Goal: Information Seeking & Learning: Learn about a topic

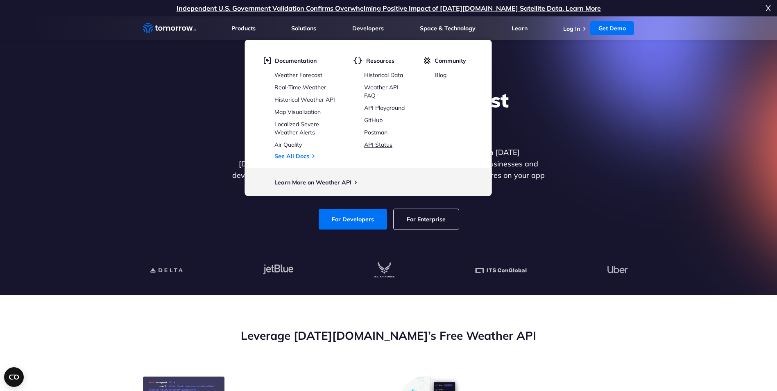
click at [372, 148] on link "API Status" at bounding box center [378, 144] width 28 height 7
click at [378, 109] on link "API Playground" at bounding box center [384, 107] width 41 height 7
click at [305, 182] on link "Learn More on Weather API" at bounding box center [313, 182] width 77 height 7
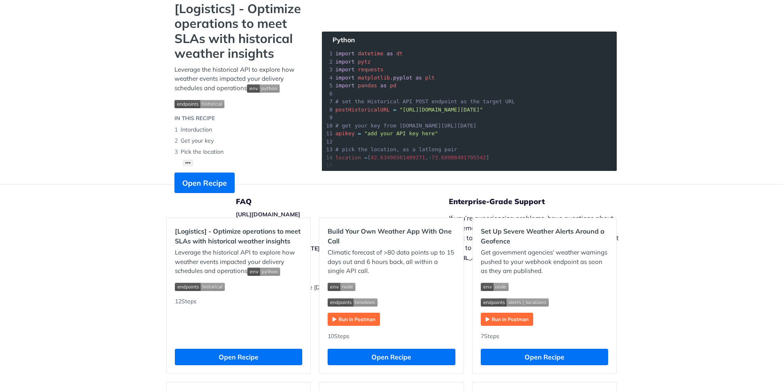
scroll to position [123, 0]
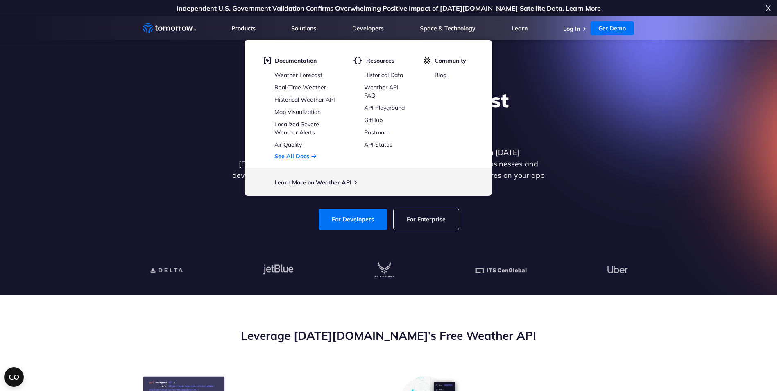
click at [295, 156] on link "See All Docs" at bounding box center [292, 155] width 35 height 7
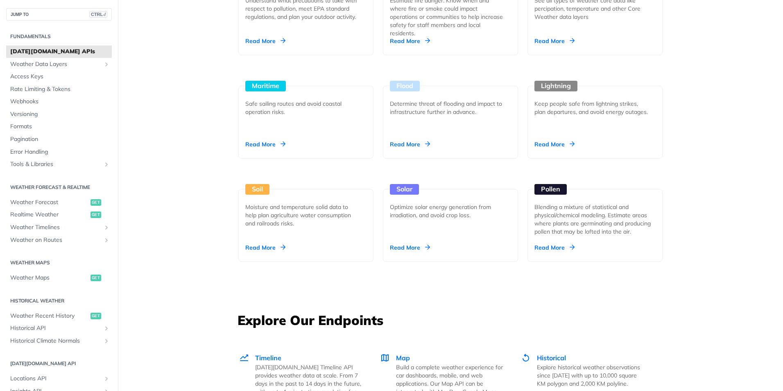
scroll to position [778, 0]
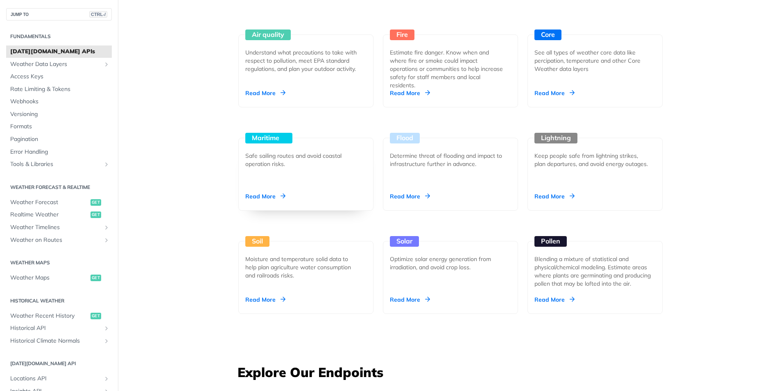
click at [272, 194] on div "Read More" at bounding box center [265, 196] width 40 height 8
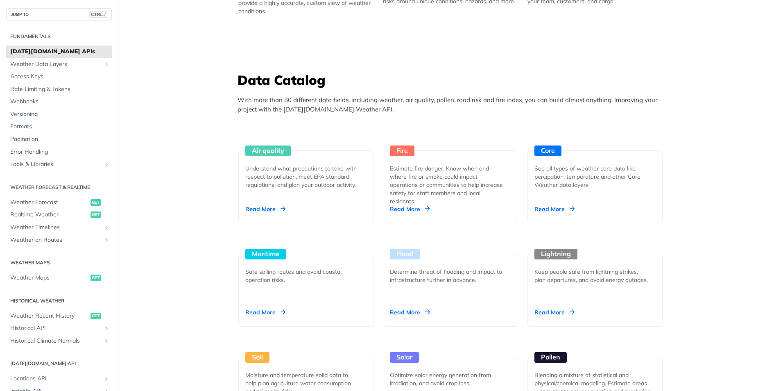
scroll to position [737, 0]
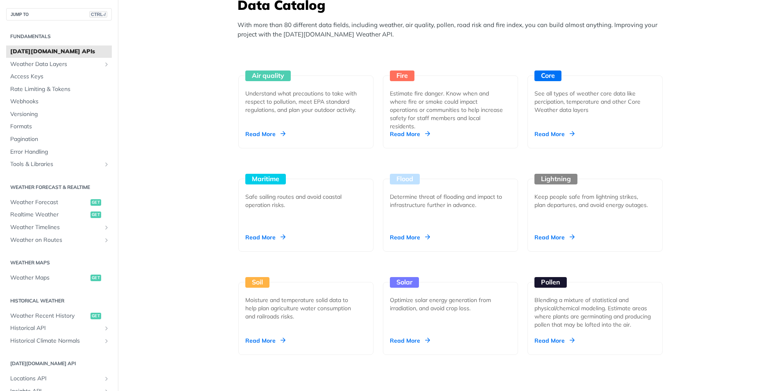
click at [174, 158] on main "JUMP TO CTRL-/ Fundamentals Tomorrow.io APIs Weather Data Layers Core Probabili…" at bounding box center [391, 377] width 783 height 2142
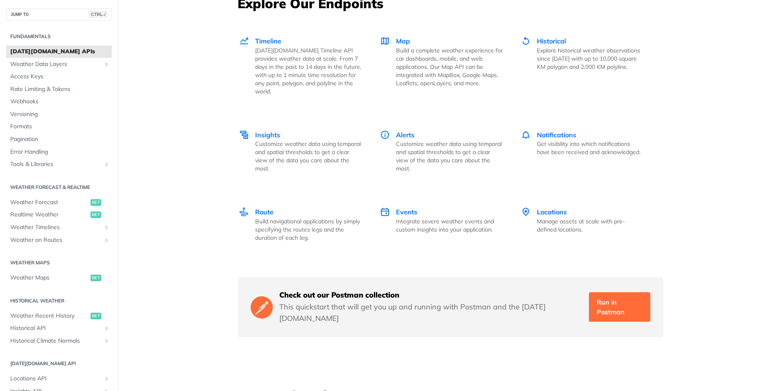
scroll to position [942, 0]
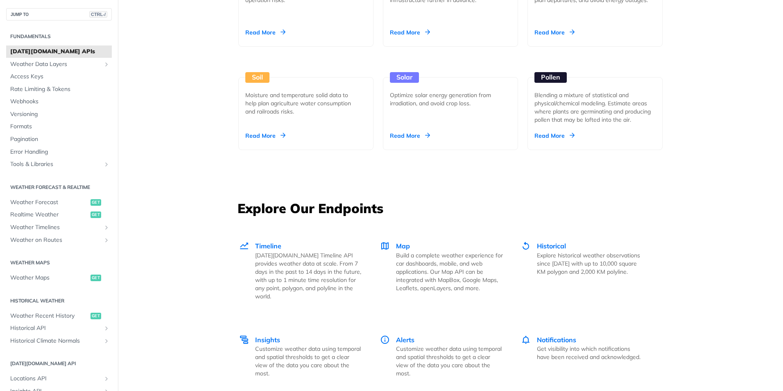
click at [200, 171] on div "Unlock Space Data Through Next-Generation Premium Features Learn More Integrate…" at bounding box center [450, 173] width 524 height 2142
click at [175, 197] on main "JUMP TO CTRL-/ Fundamentals Tomorrow.io APIs Weather Data Layers Core Probabili…" at bounding box center [391, 173] width 783 height 2142
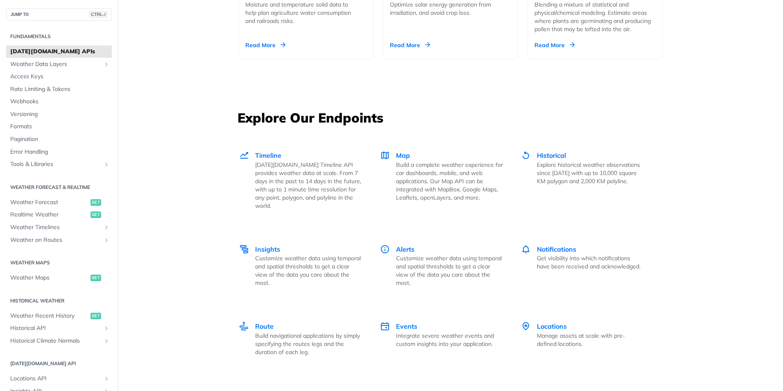
scroll to position [1147, 0]
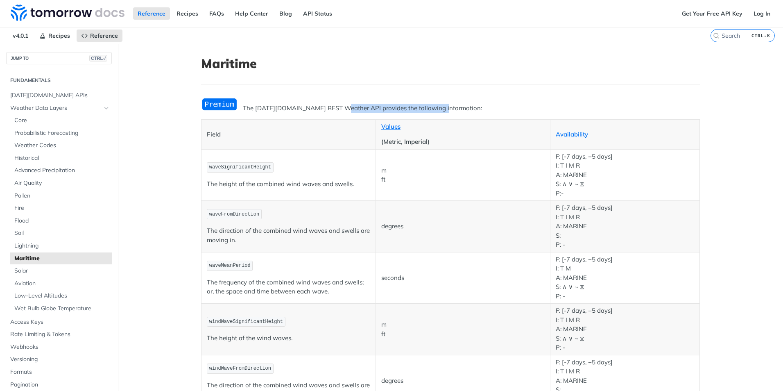
drag, startPoint x: 336, startPoint y: 109, endPoint x: 434, endPoint y: 109, distance: 97.9
click at [434, 109] on p "The Tomorrow.io REST Weather API provides the following information:" at bounding box center [450, 108] width 499 height 9
click at [450, 109] on p "The Tomorrow.io REST Weather API provides the following information:" at bounding box center [450, 108] width 499 height 9
drag, startPoint x: 454, startPoint y: 108, endPoint x: 240, endPoint y: 101, distance: 214.0
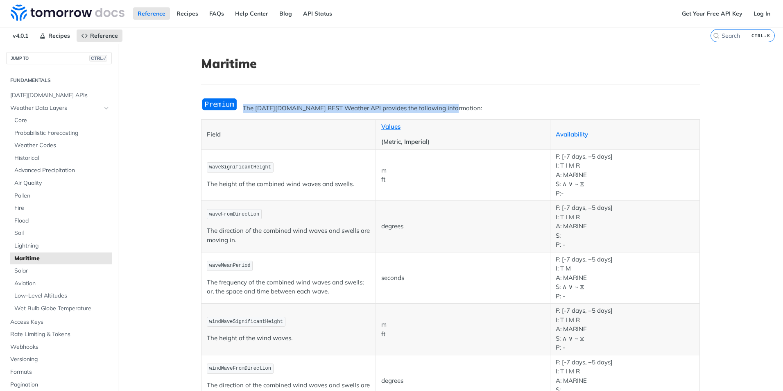
drag, startPoint x: 240, startPoint y: 102, endPoint x: 244, endPoint y: 106, distance: 5.8
click at [244, 106] on p "The Tomorrow.io REST Weather API provides the following information:" at bounding box center [450, 108] width 499 height 9
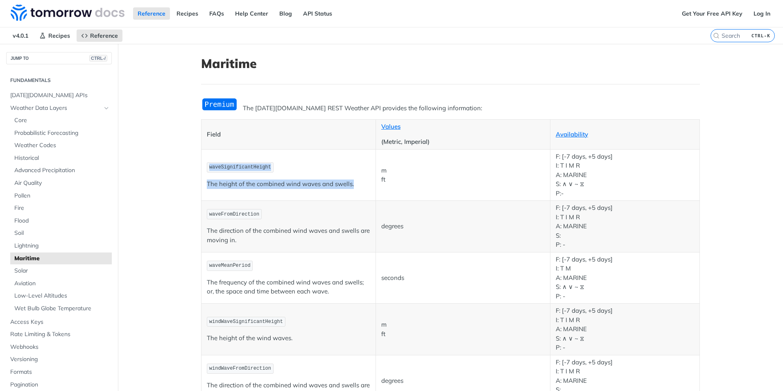
drag, startPoint x: 202, startPoint y: 165, endPoint x: 358, endPoint y: 187, distance: 158.4
click at [358, 187] on td "waveSignificantHeight The height of the combined wind waves and swells." at bounding box center [289, 175] width 175 height 52
click at [358, 187] on p "The height of the combined wind waves and swells." at bounding box center [288, 183] width 163 height 9
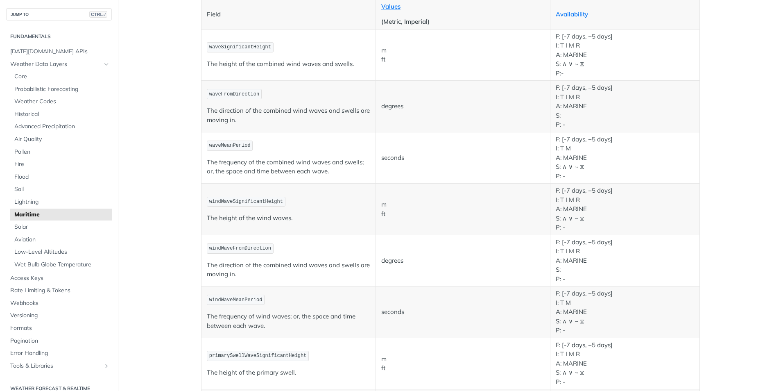
scroll to position [123, 0]
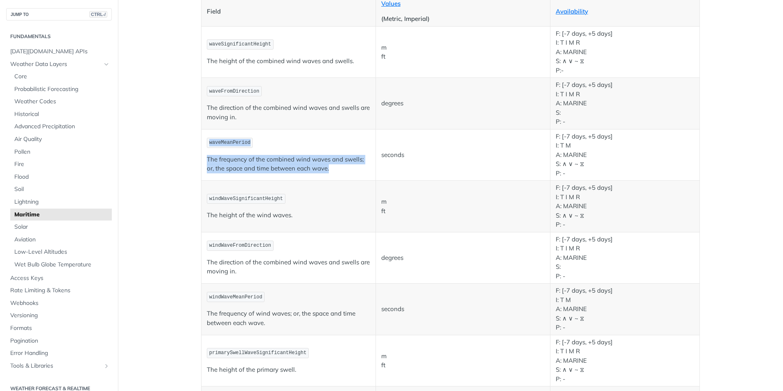
drag, startPoint x: 205, startPoint y: 142, endPoint x: 344, endPoint y: 168, distance: 141.4
click at [344, 168] on td "waveMeanPeriod The frequency of the combined wind waves and swells; or, the spa…" at bounding box center [289, 155] width 175 height 52
click at [343, 168] on p "The frequency of the combined wind waves and swells; or, the space and time bet…" at bounding box center [288, 164] width 163 height 18
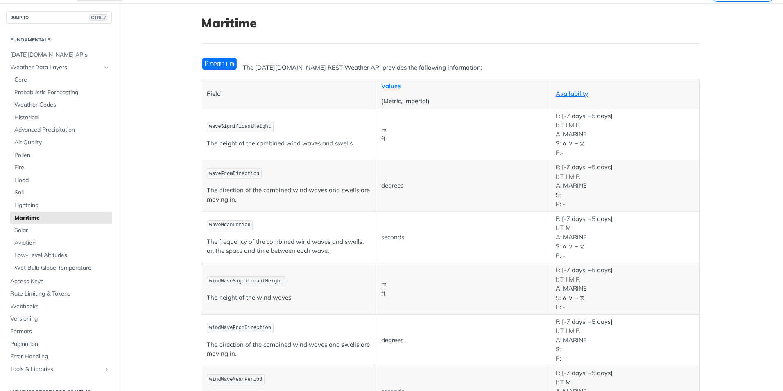
scroll to position [0, 0]
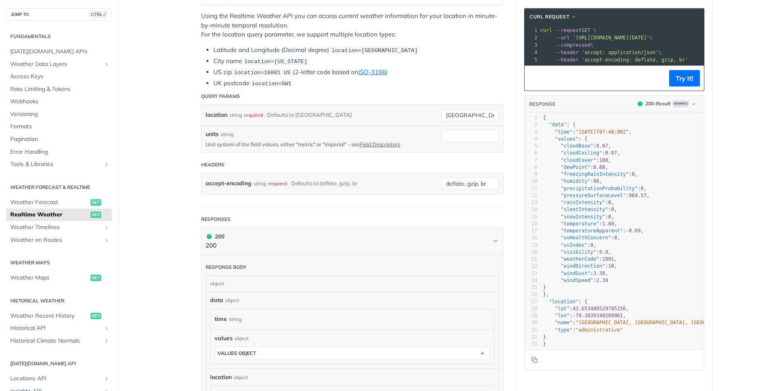
click at [145, 202] on main "JUMP TO CTRL-/ Fundamentals [DATE][DOMAIN_NAME] APIs Weather Data Layers Core P…" at bounding box center [391, 251] width 783 height 742
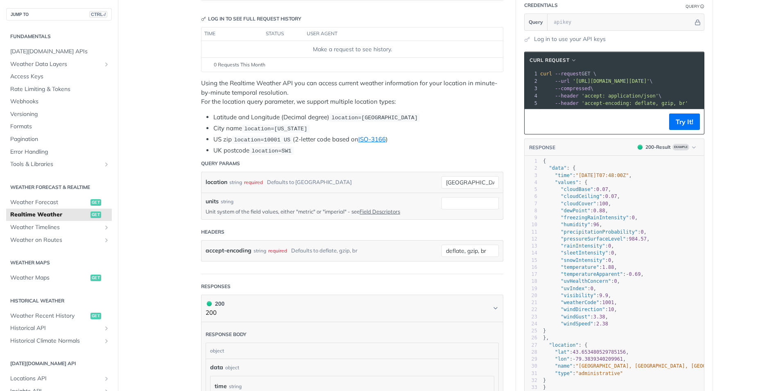
scroll to position [82, 0]
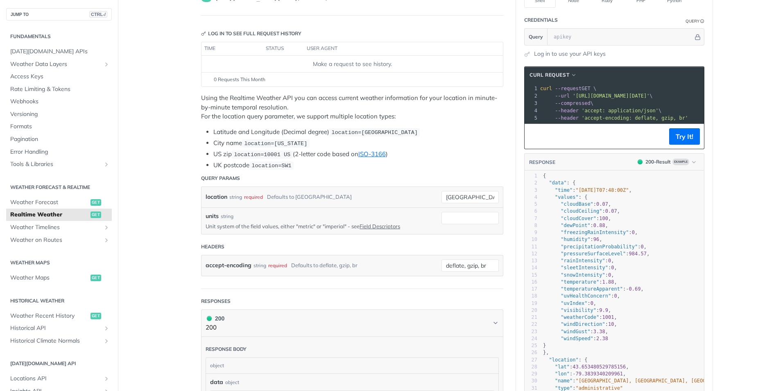
click at [156, 236] on main "JUMP TO CTRL-/ Fundamentals [DATE][DOMAIN_NAME] APIs Weather Data Layers Core P…" at bounding box center [391, 333] width 783 height 742
